Goal: Task Accomplishment & Management: Complete application form

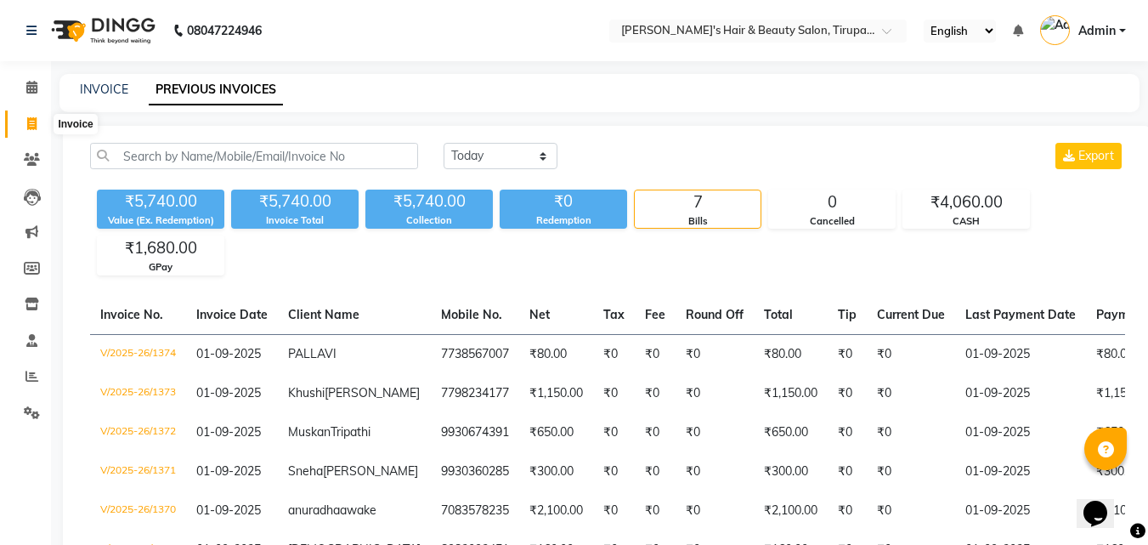
click at [38, 123] on span at bounding box center [32, 125] width 30 height 20
select select "service"
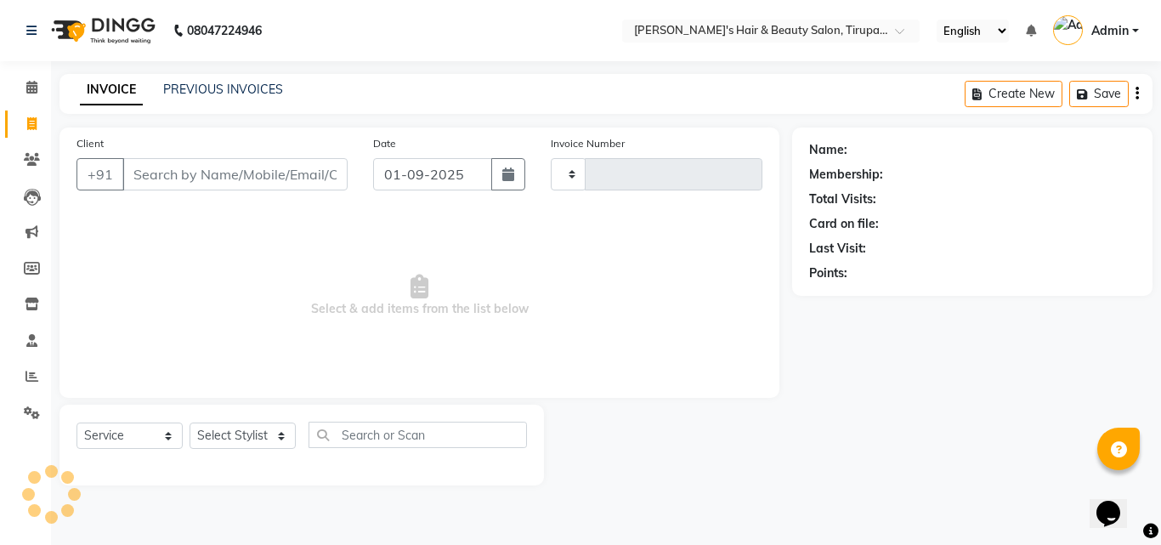
type input "1375"
select select "5401"
click at [207, 86] on link "PREVIOUS INVOICES" at bounding box center [223, 89] width 120 height 15
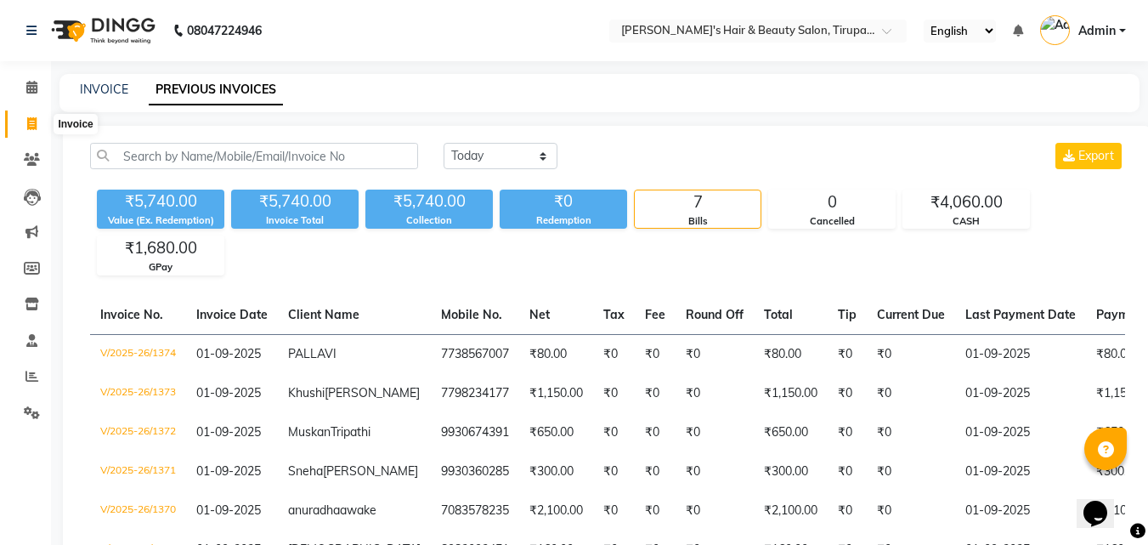
click at [37, 125] on span at bounding box center [32, 125] width 30 height 20
select select "5401"
select select "service"
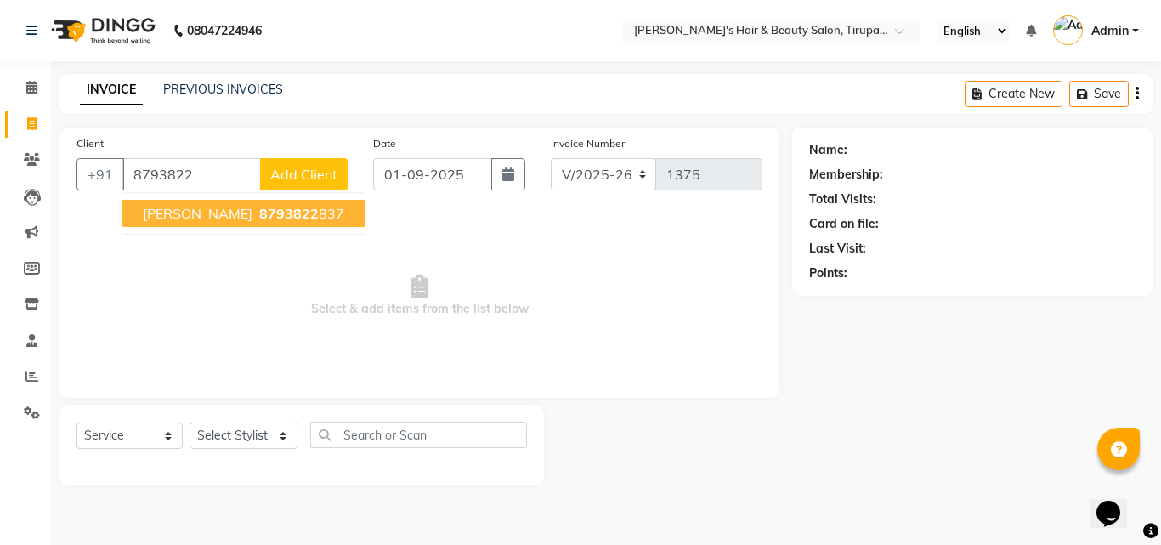
click at [178, 224] on button "HEENA 8793822 837" at bounding box center [243, 213] width 242 height 27
type input "8793822837"
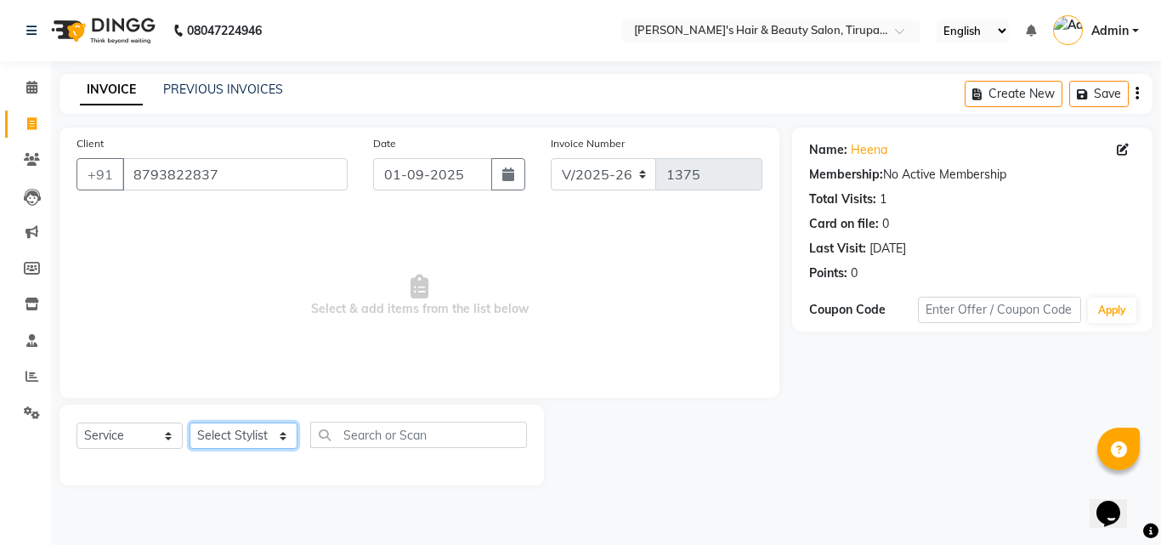
click at [246, 447] on select "Select Stylist Abida Khan Jitendra jadhav Kajal thakur Priyanaka satyadev Gupta…" at bounding box center [244, 435] width 108 height 26
select select "35986"
click at [190, 422] on select "Select Stylist Abida Khan Jitendra jadhav Kajal thakur Priyanaka satyadev Gupta…" at bounding box center [244, 435] width 108 height 26
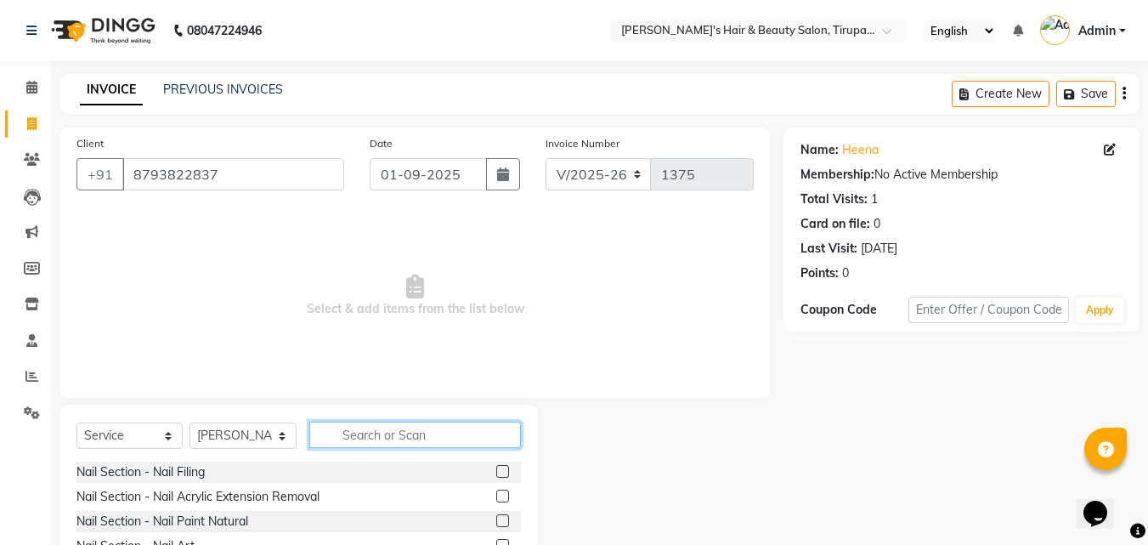
click at [359, 439] on input "text" at bounding box center [415, 435] width 212 height 26
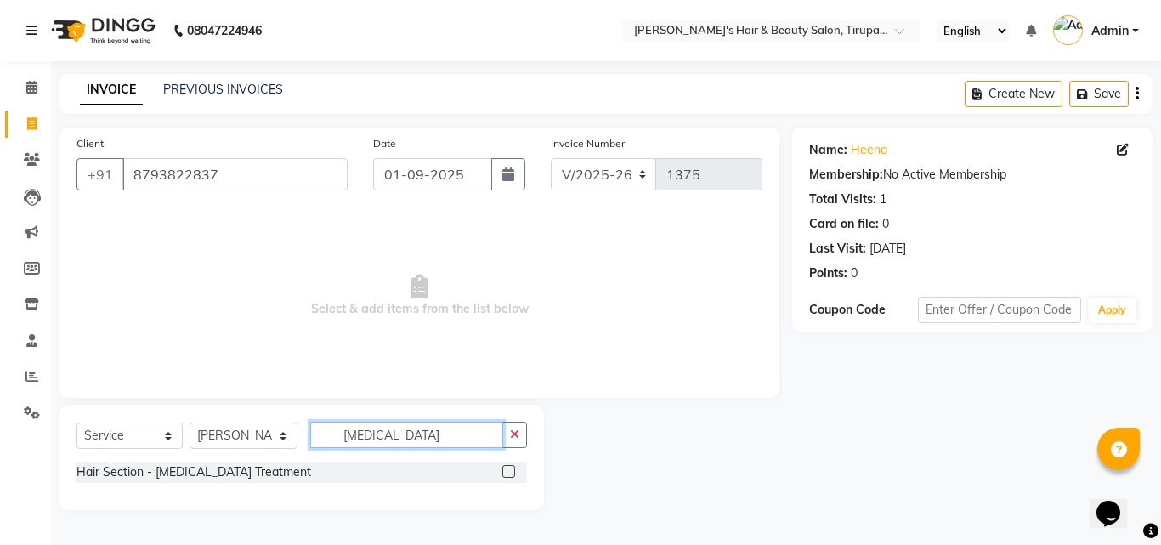
type input "botox"
click at [513, 477] on label at bounding box center [508, 471] width 13 height 13
click at [513, 477] on input "checkbox" at bounding box center [507, 472] width 11 height 11
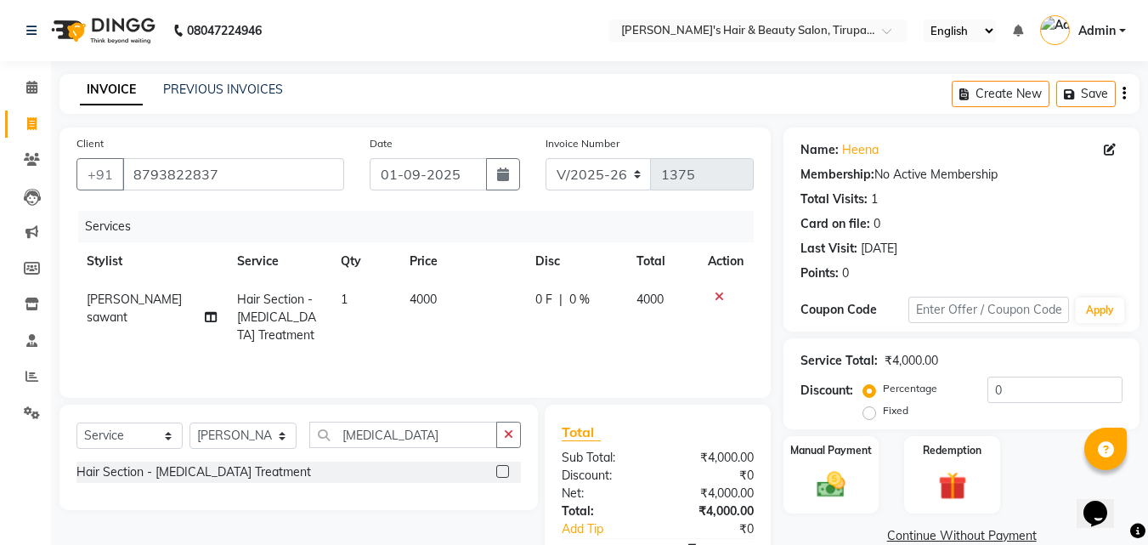
click at [505, 467] on label at bounding box center [502, 471] width 13 height 13
click at [505, 467] on input "checkbox" at bounding box center [501, 472] width 11 height 11
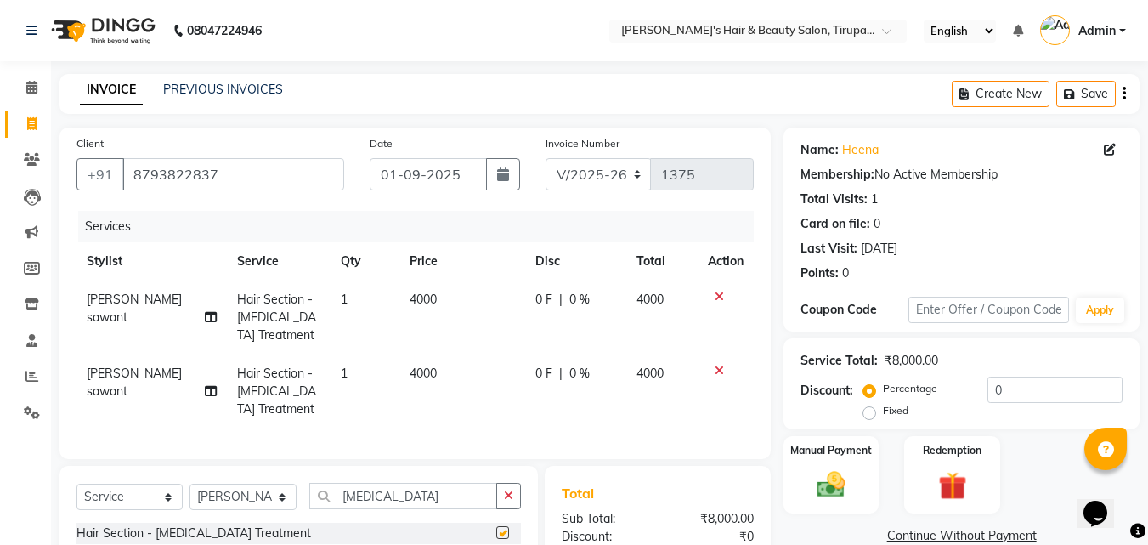
checkbox input "false"
click at [722, 371] on icon at bounding box center [719, 371] width 9 height 12
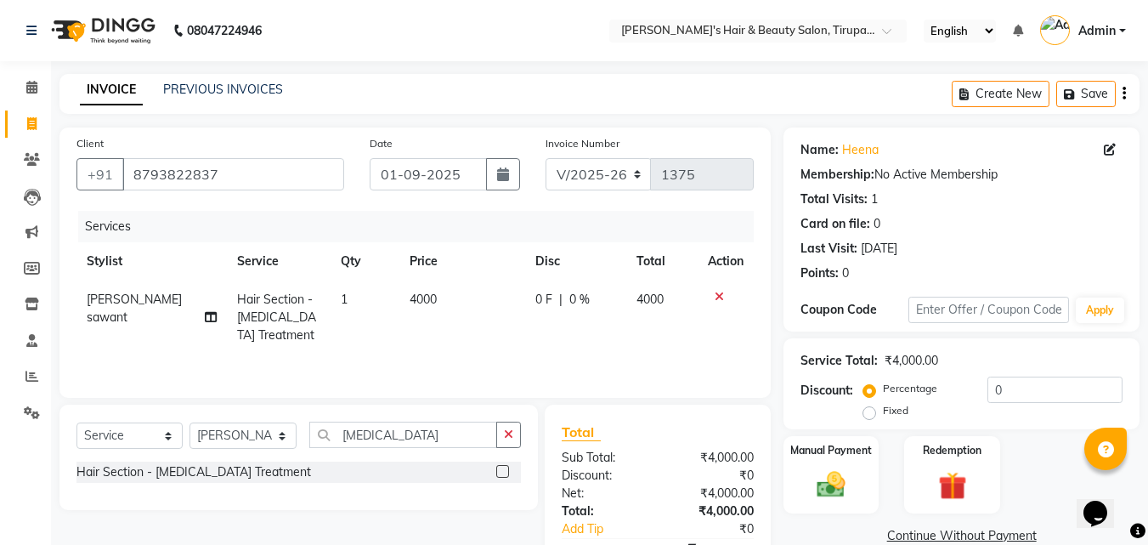
click at [417, 314] on td "4000" at bounding box center [462, 317] width 126 height 74
select select "35986"
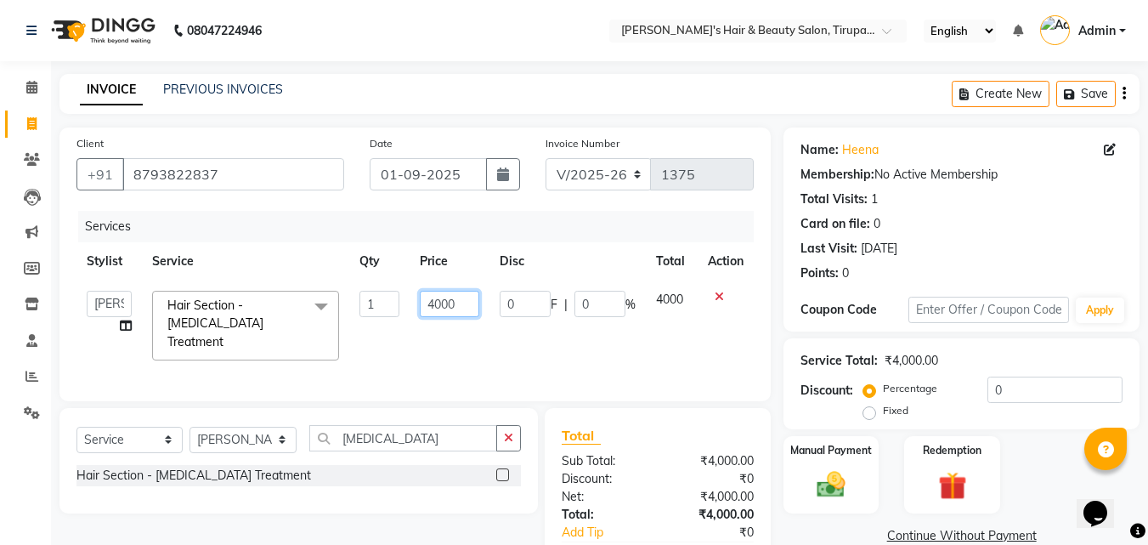
click at [435, 308] on input "4000" at bounding box center [449, 304] width 59 height 26
type input "7000"
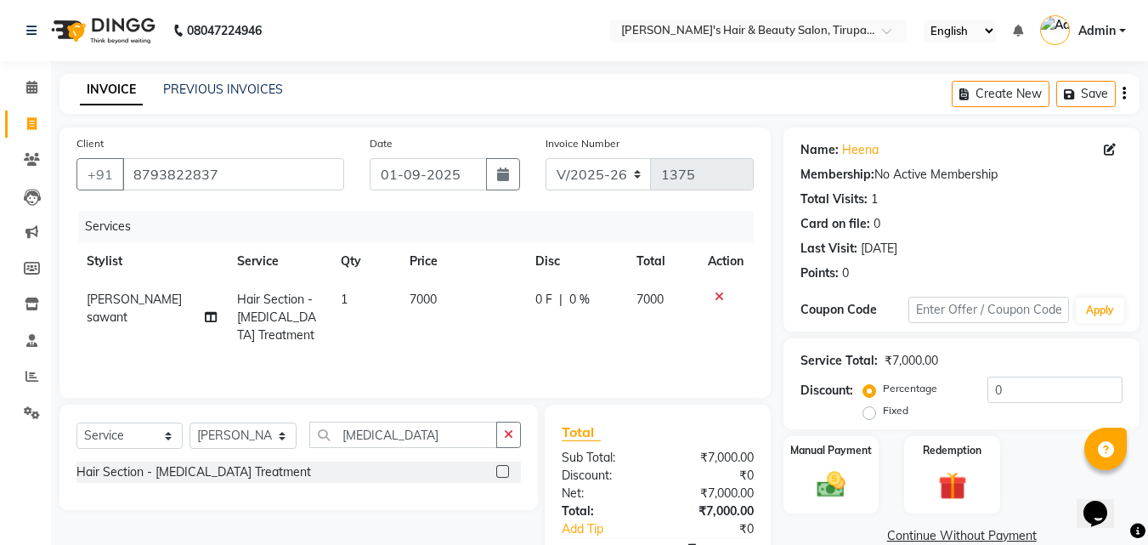
click at [490, 331] on tr "Sakshi Vilas sawant Hair Section - Botox Treatment 1 7000 0 F | 0 % 7000" at bounding box center [414, 317] width 677 height 74
click at [166, 440] on select "Select Service Product Membership Package Voucher Prepaid Gift Card" at bounding box center [129, 435] width 106 height 26
select select "product"
click at [76, 422] on select "Select Service Product Membership Package Voucher Prepaid Gift Card" at bounding box center [129, 435] width 106 height 26
click at [501, 478] on div at bounding box center [501, 474] width 11 height 18
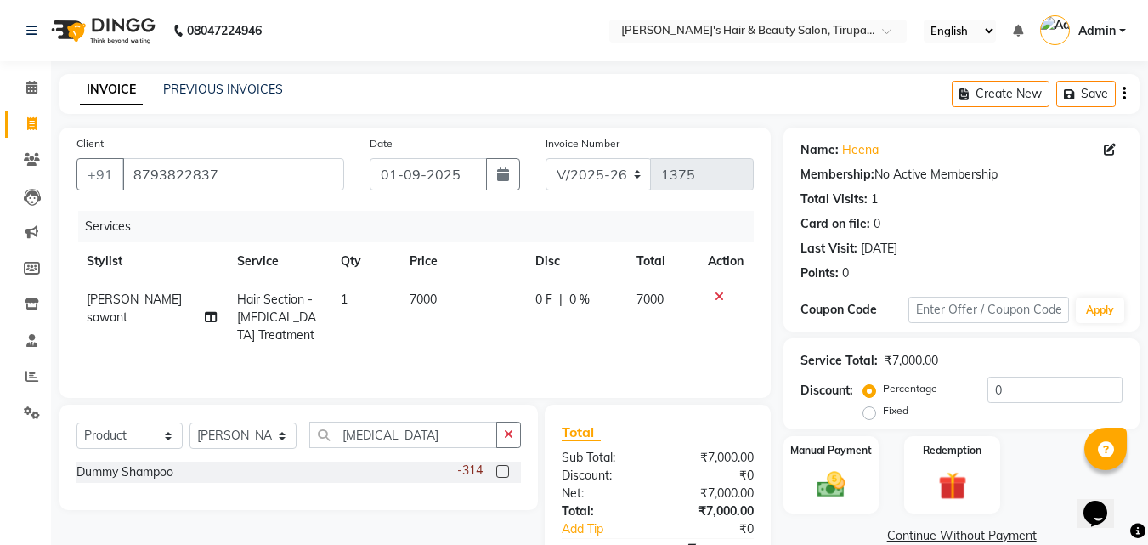
click at [501, 473] on label at bounding box center [502, 471] width 13 height 13
click at [501, 473] on input "checkbox" at bounding box center [501, 472] width 11 height 11
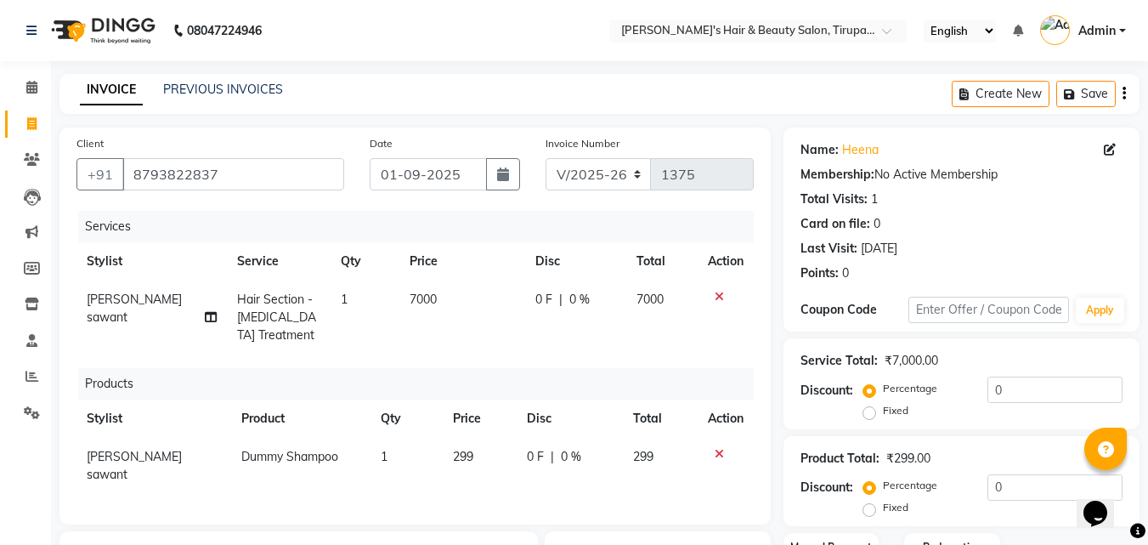
checkbox input "false"
click at [464, 465] on td "299" at bounding box center [480, 466] width 75 height 56
select select "35986"
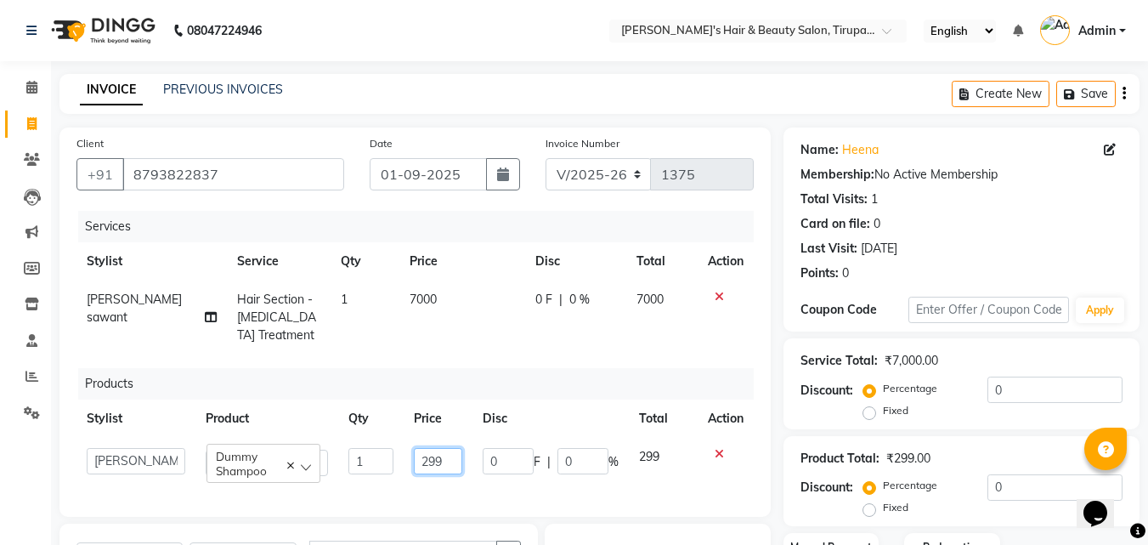
click at [443, 463] on input "299" at bounding box center [438, 461] width 48 height 26
type input "2"
type input "2000"
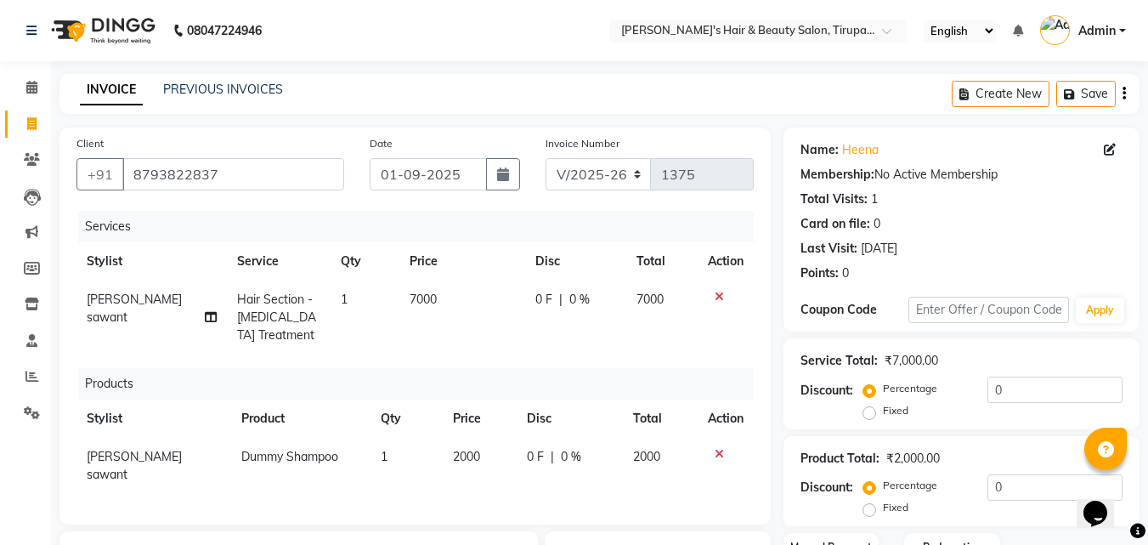
click at [586, 360] on div "Services Stylist Service Qty Price Disc Total Action Sakshi Vilas sawant Hair S…" at bounding box center [414, 359] width 677 height 297
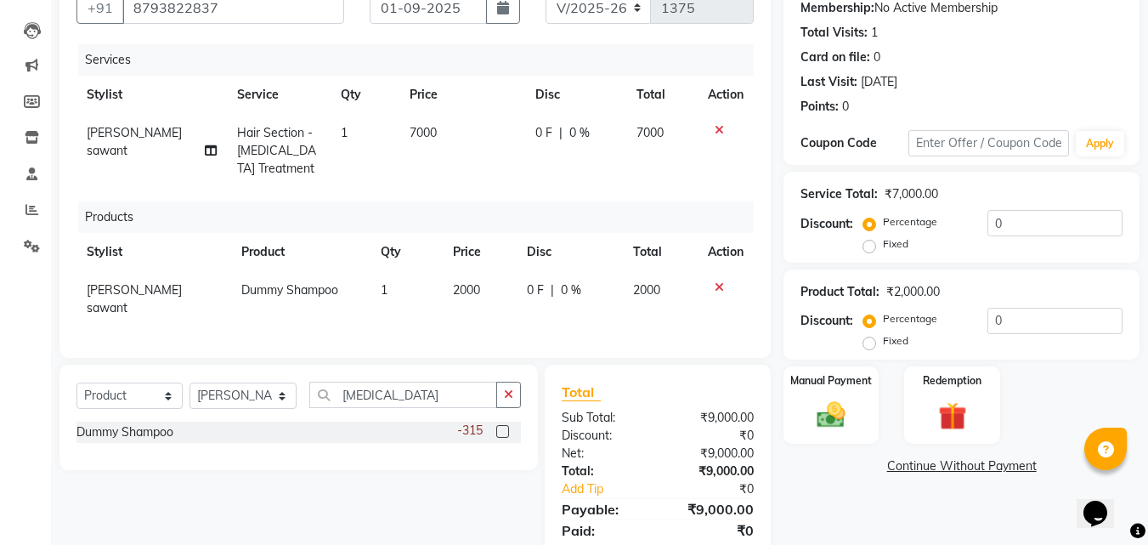
scroll to position [221, 0]
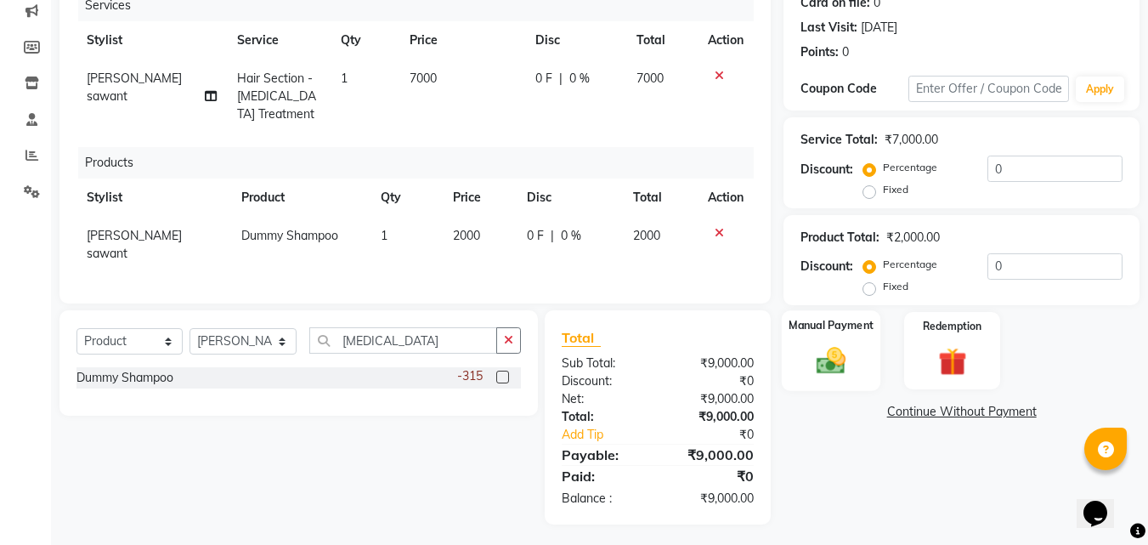
click at [846, 364] on img at bounding box center [831, 361] width 48 height 34
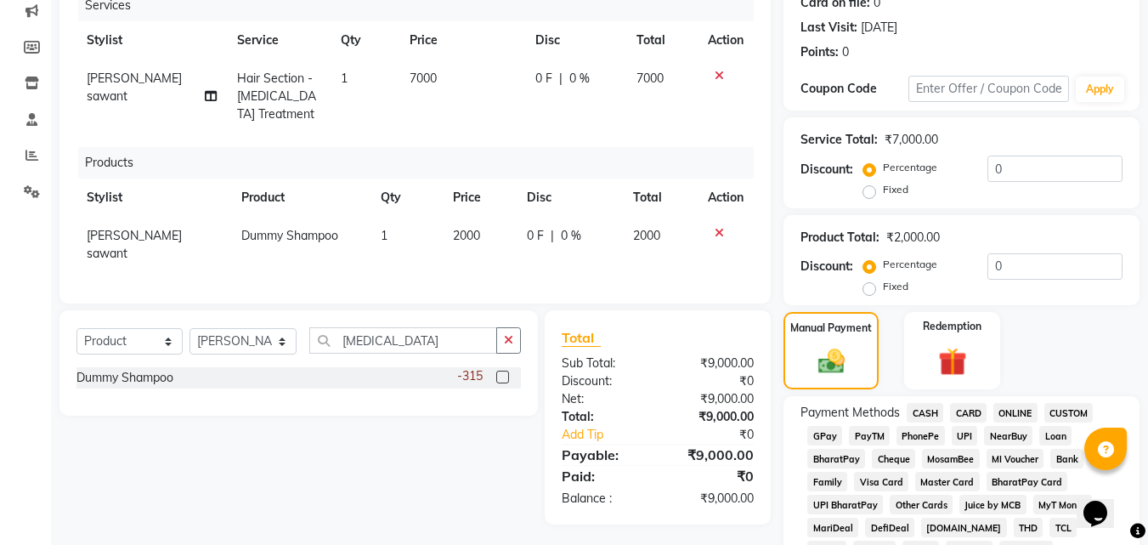
click at [827, 439] on span "GPay" at bounding box center [824, 436] width 35 height 20
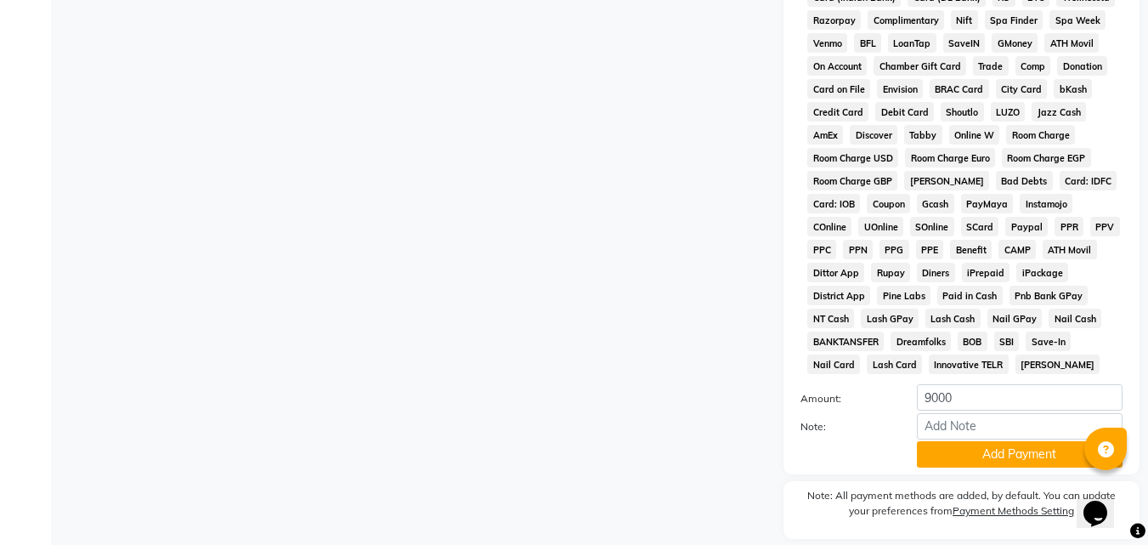
scroll to position [852, 0]
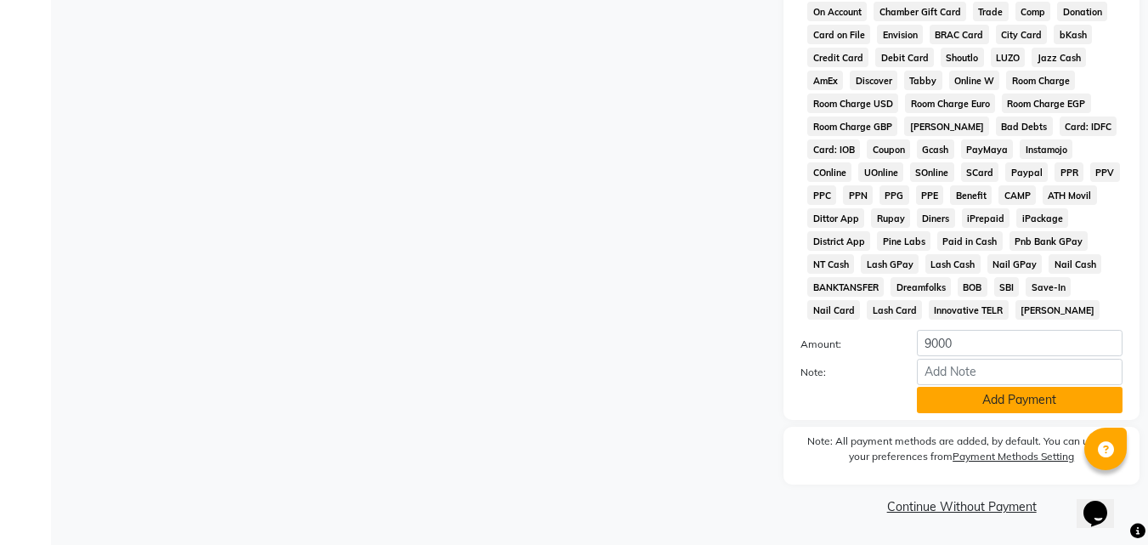
click at [970, 412] on button "Add Payment" at bounding box center [1020, 400] width 206 height 26
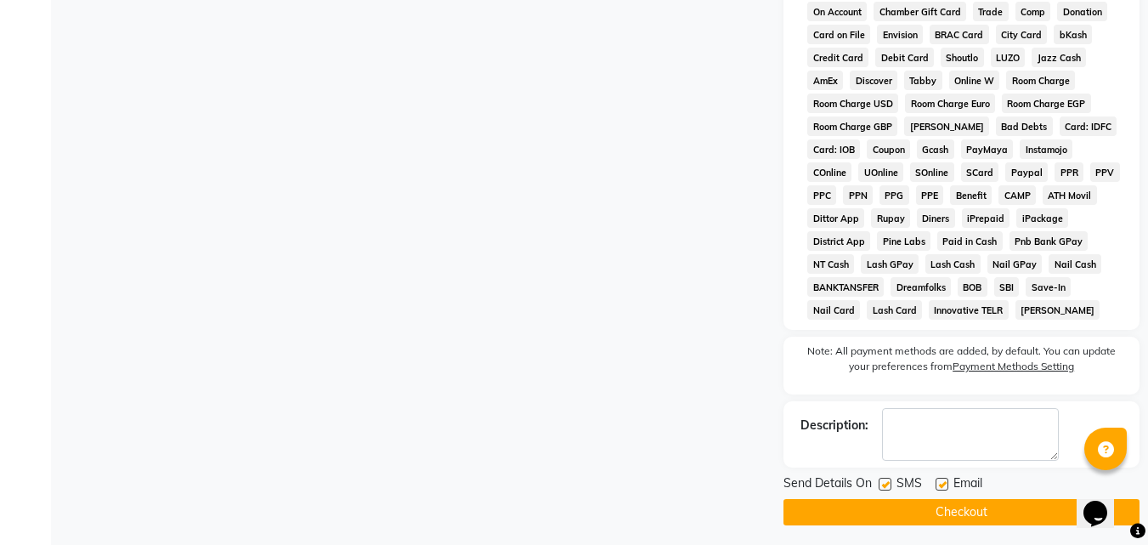
click at [993, 505] on button "Checkout" at bounding box center [962, 512] width 356 height 26
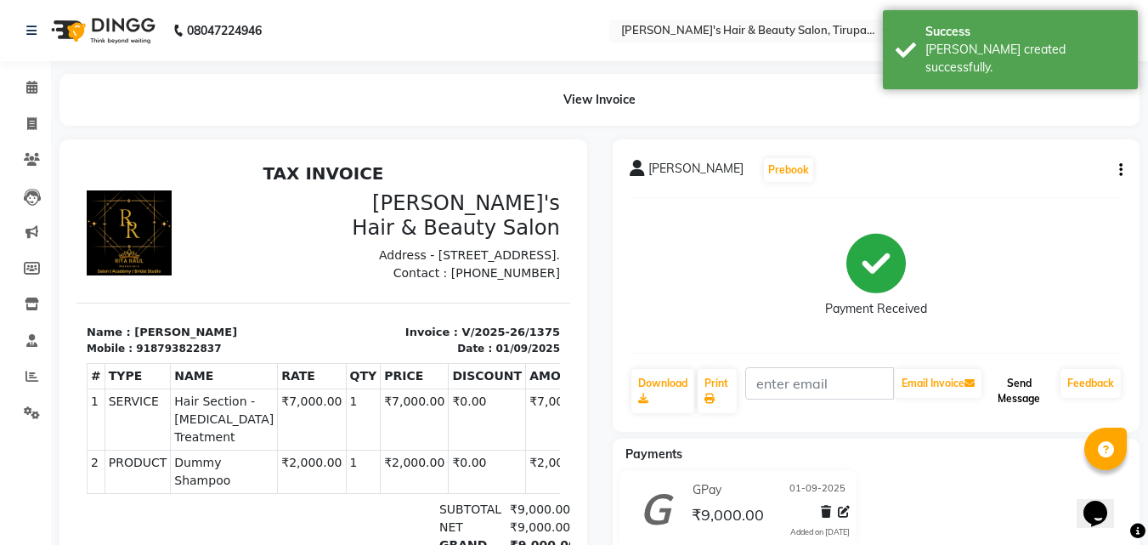
click at [1029, 397] on button "Send Message" at bounding box center [1019, 391] width 69 height 44
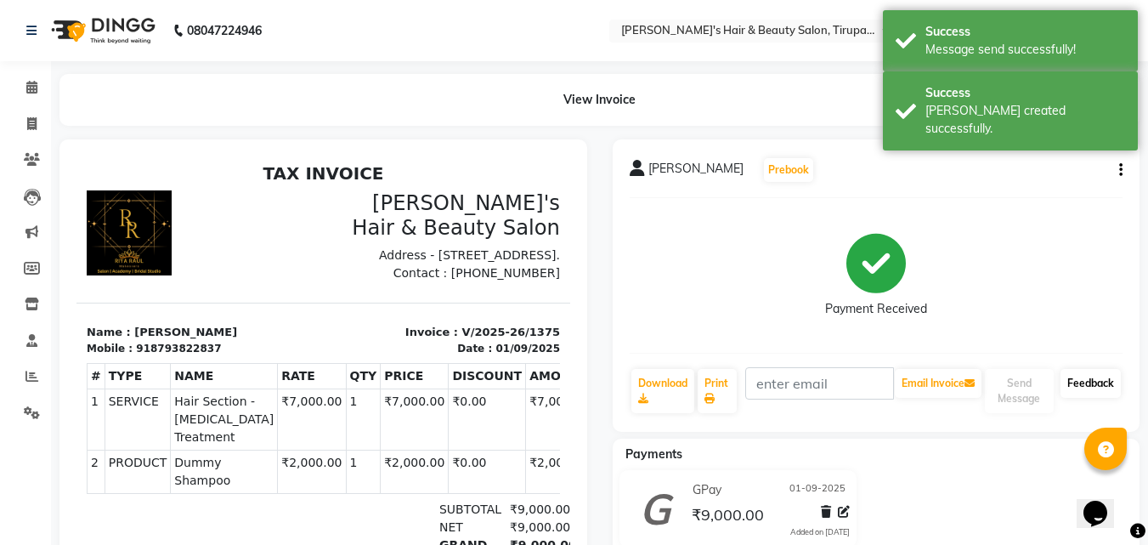
click at [1075, 391] on link "Feedback" at bounding box center [1091, 383] width 60 height 29
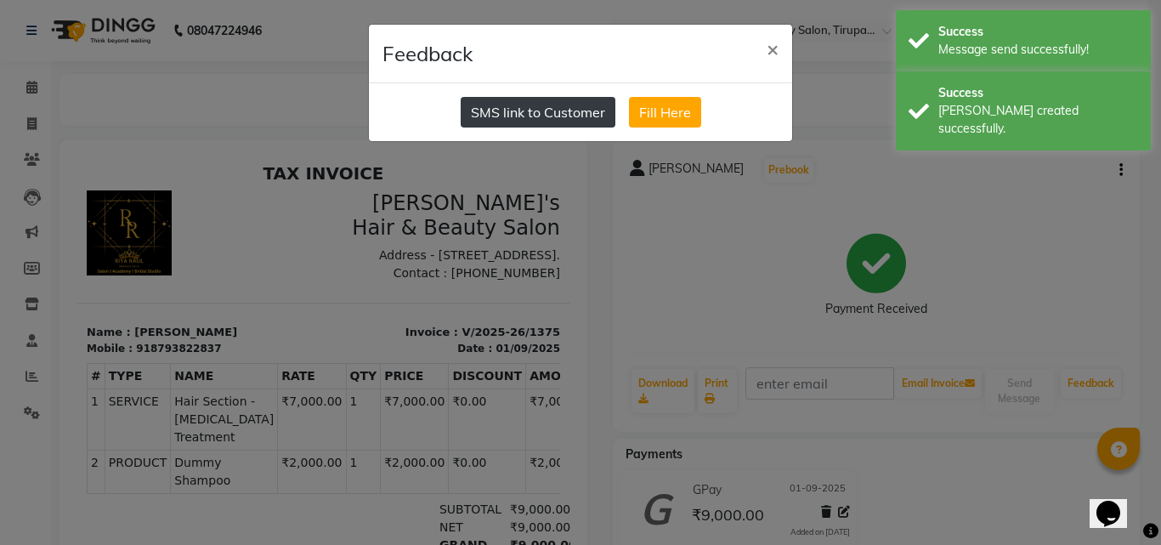
click at [517, 109] on button "SMS link to Customer" at bounding box center [538, 112] width 155 height 31
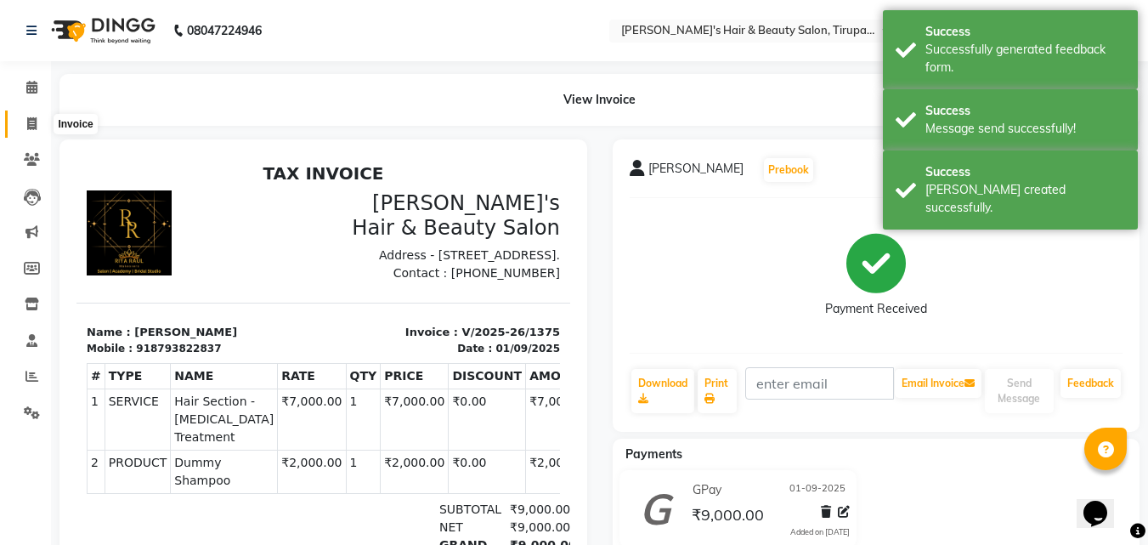
click at [31, 115] on span at bounding box center [32, 125] width 30 height 20
select select "service"
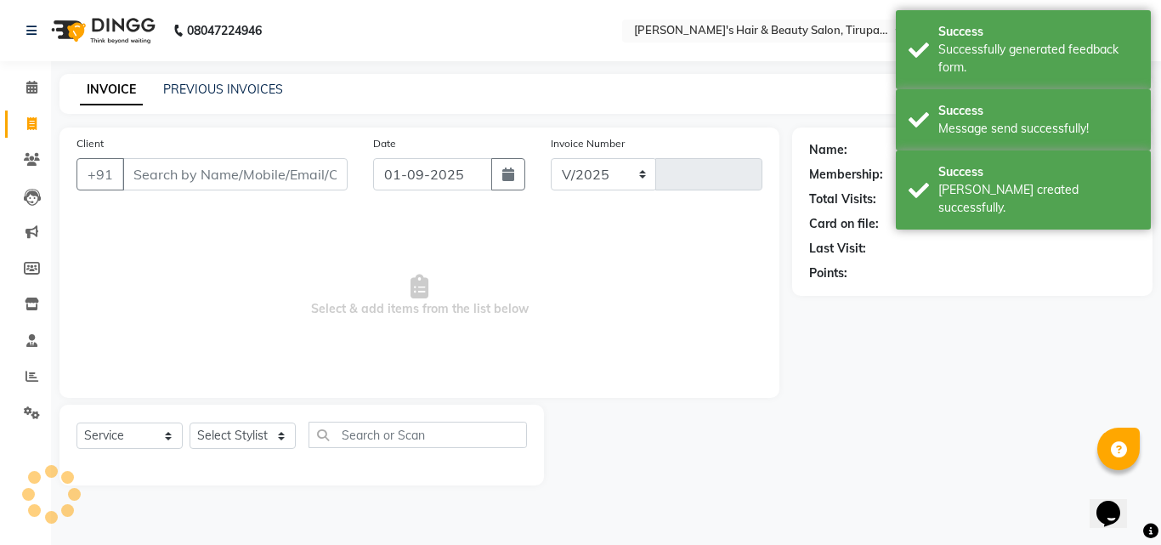
select select "5401"
type input "1376"
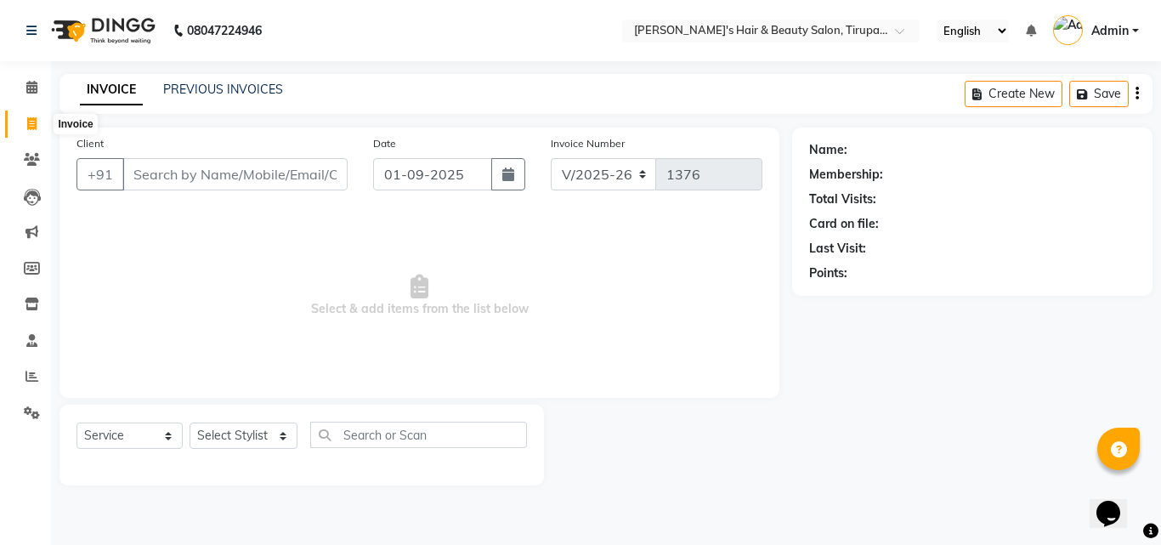
click at [35, 127] on icon at bounding box center [31, 123] width 9 height 13
select select "5401"
select select "service"
click at [34, 125] on icon at bounding box center [31, 123] width 9 height 13
select select "5401"
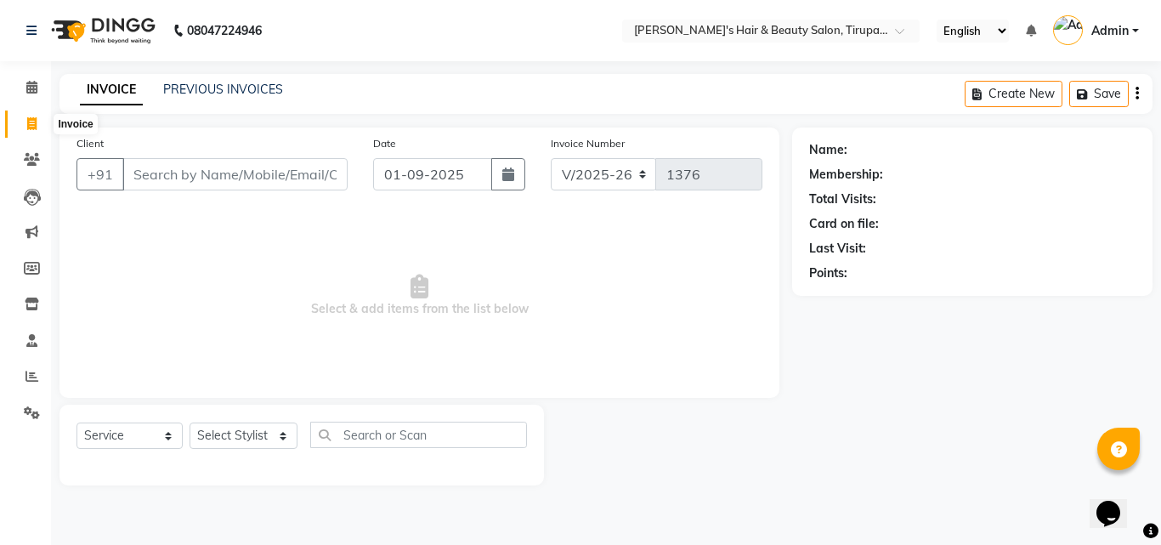
select select "service"
click at [190, 185] on input "Client" at bounding box center [234, 174] width 225 height 32
click at [208, 87] on link "PREVIOUS INVOICES" at bounding box center [223, 89] width 120 height 15
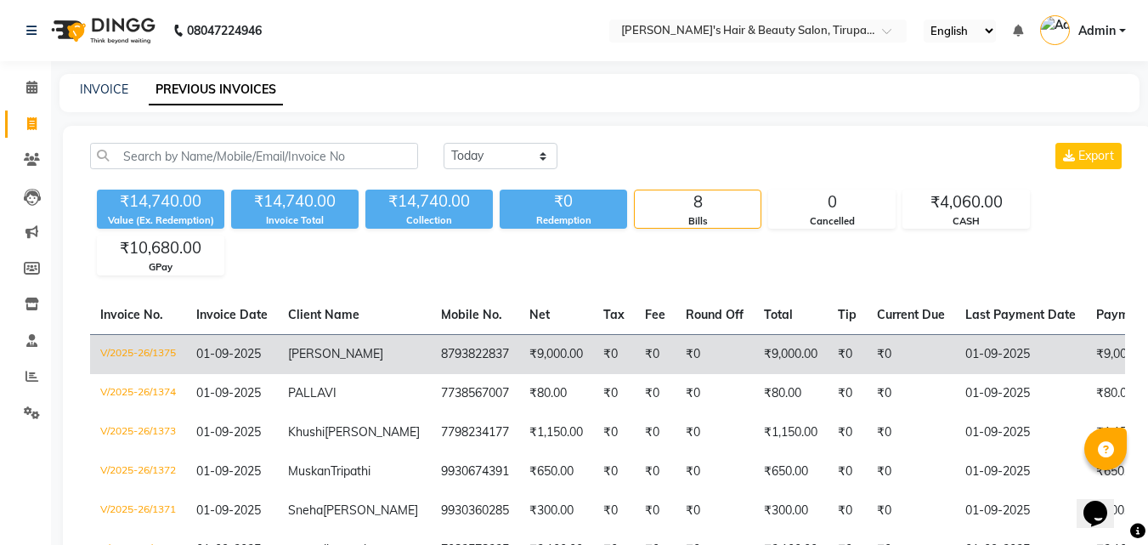
click at [325, 357] on span "[PERSON_NAME]" at bounding box center [335, 353] width 95 height 15
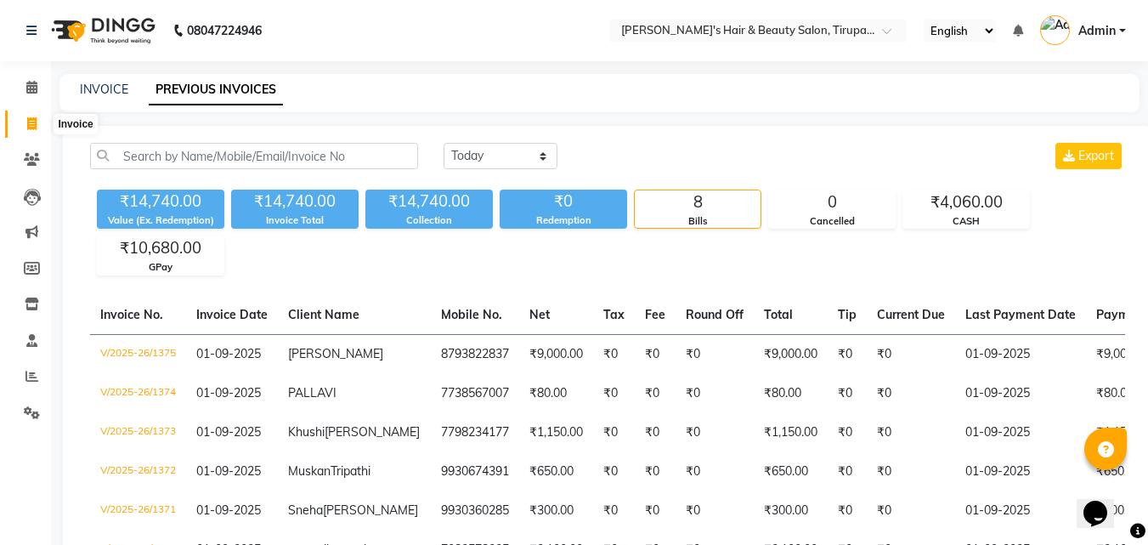
click at [31, 122] on icon at bounding box center [31, 123] width 9 height 13
select select "service"
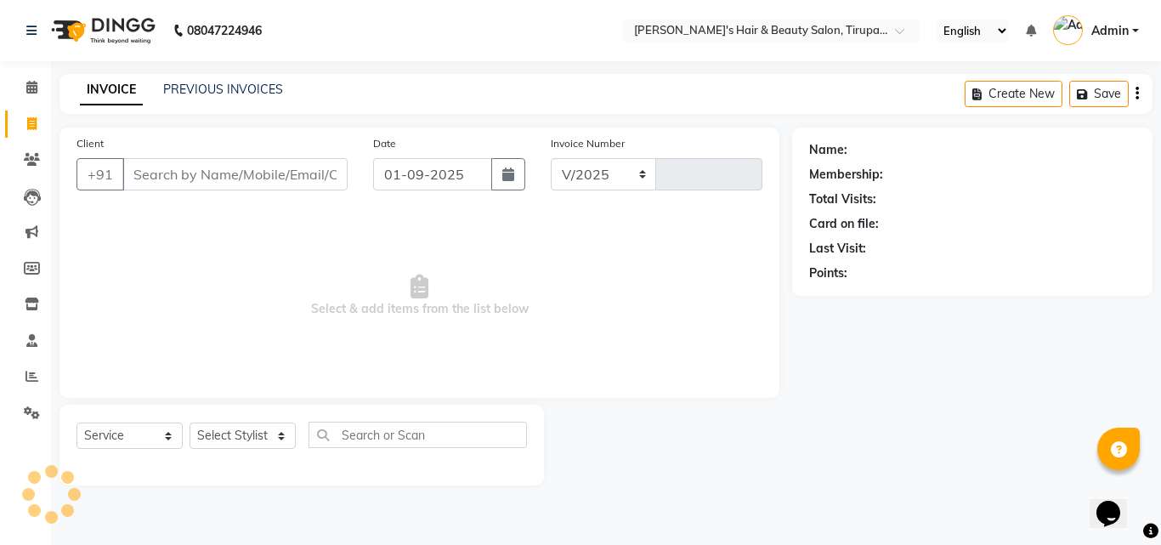
select select "5401"
type input "1376"
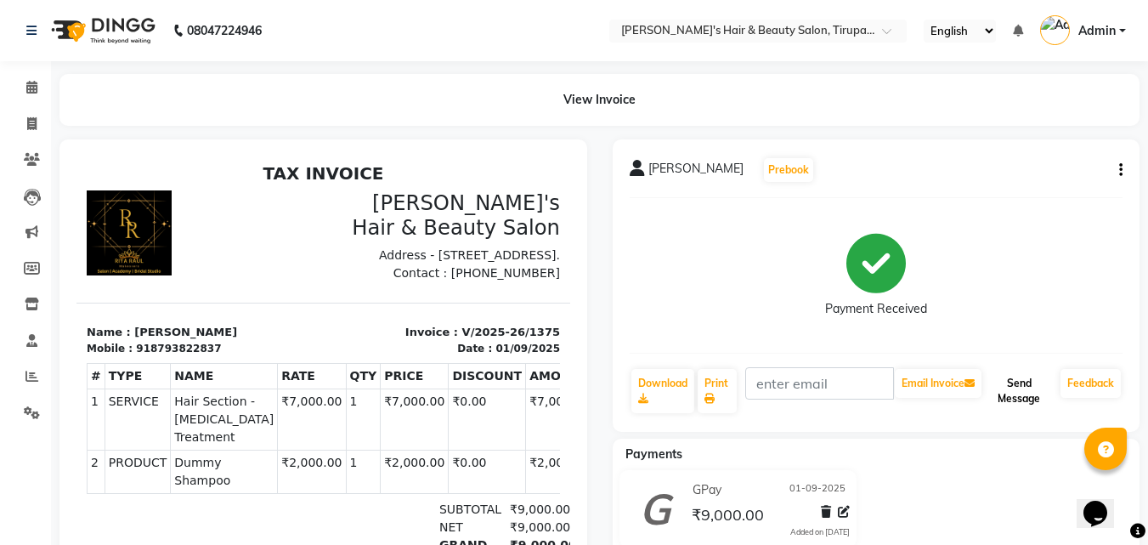
click at [1016, 381] on button "Send Message" at bounding box center [1019, 391] width 69 height 44
click at [1096, 388] on link "Feedback" at bounding box center [1091, 383] width 60 height 29
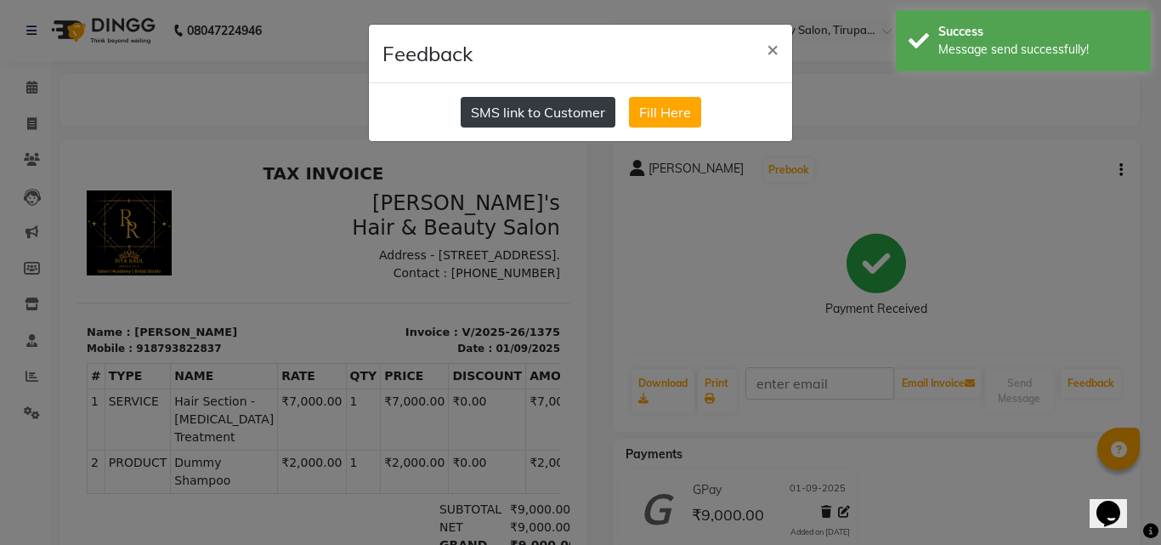
click at [529, 110] on button "SMS link to Customer" at bounding box center [538, 112] width 155 height 31
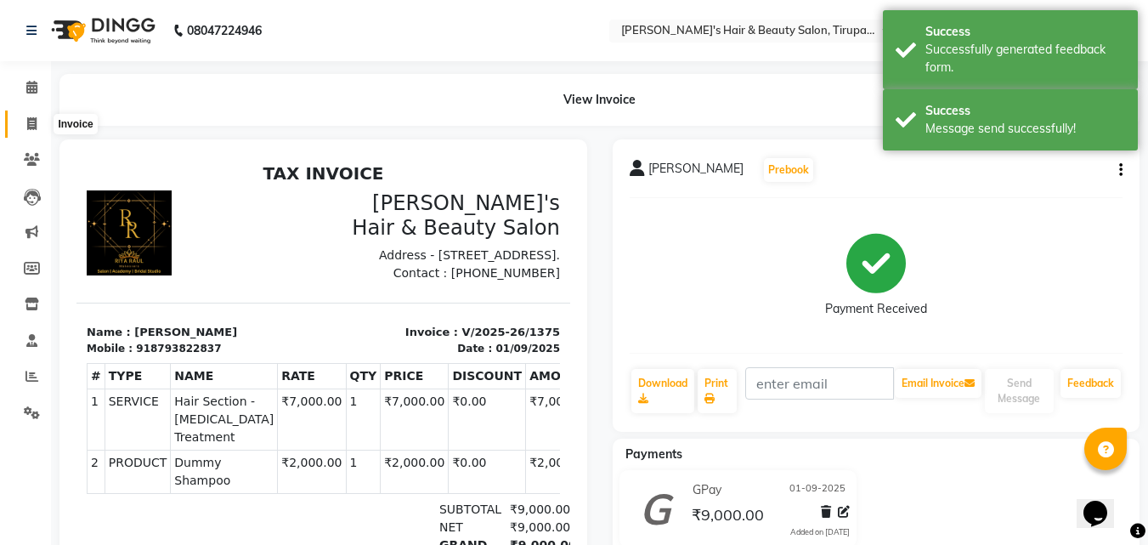
click at [41, 123] on span at bounding box center [32, 125] width 30 height 20
select select "service"
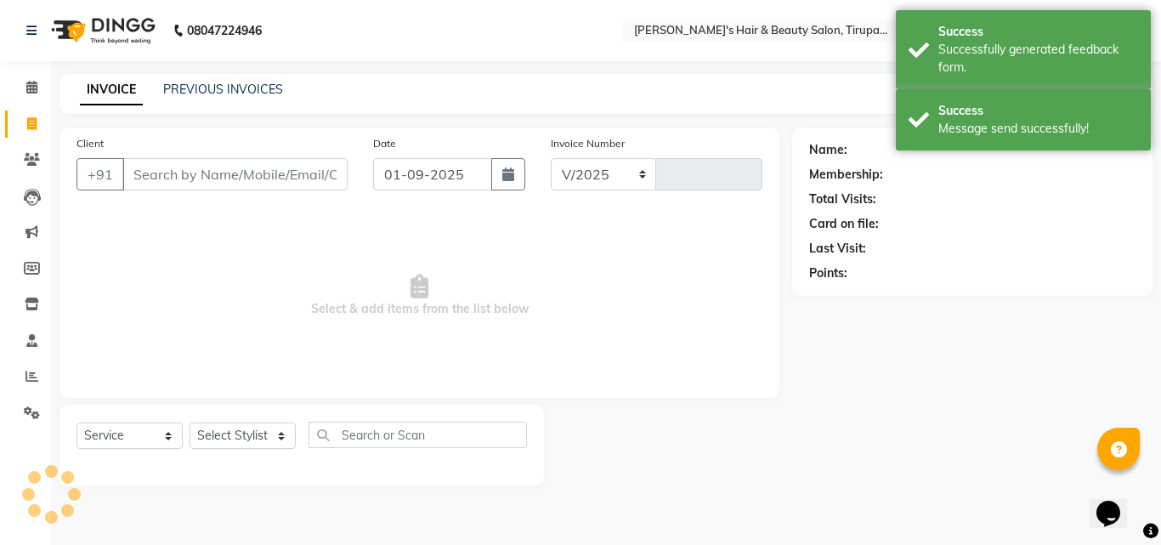
select select "5401"
type input "1376"
click at [183, 94] on link "PREVIOUS INVOICES" at bounding box center [223, 89] width 120 height 15
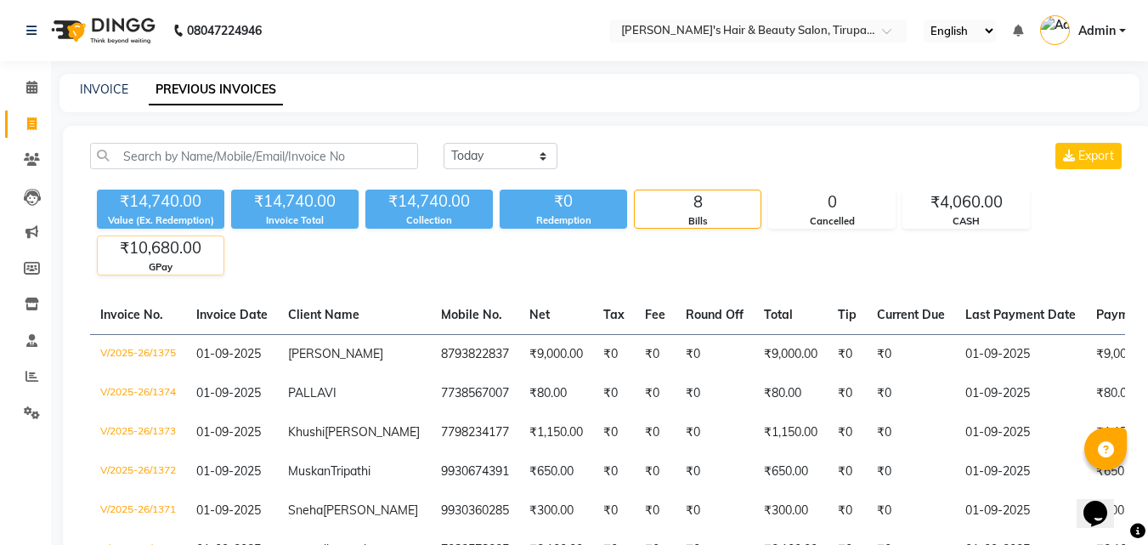
click at [167, 259] on div "₹10,680.00" at bounding box center [161, 248] width 126 height 24
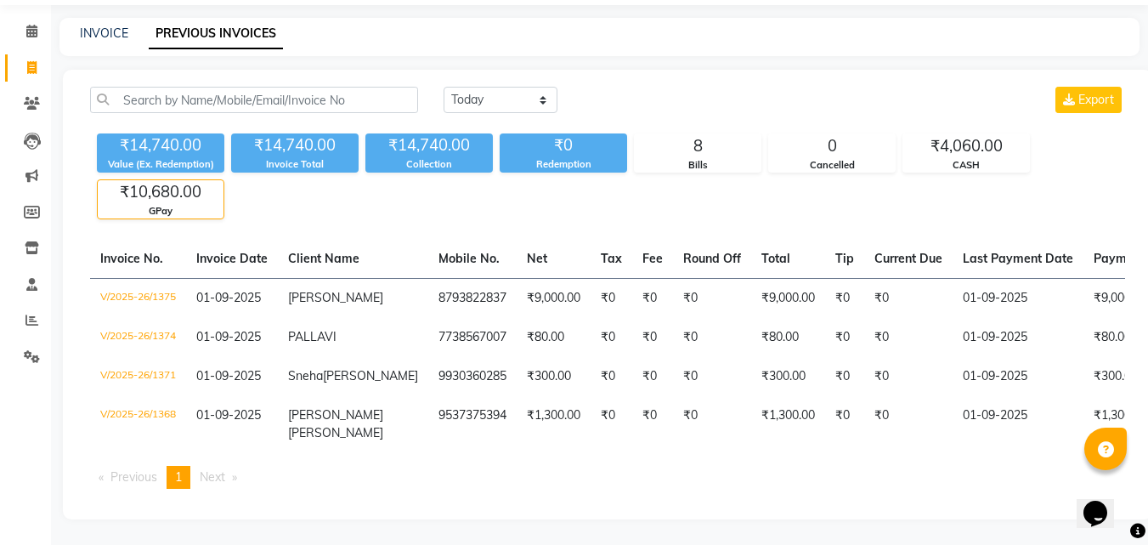
scroll to position [86, 0]
click at [992, 158] on div "CASH" at bounding box center [966, 165] width 126 height 14
